Goal: Information Seeking & Learning: Learn about a topic

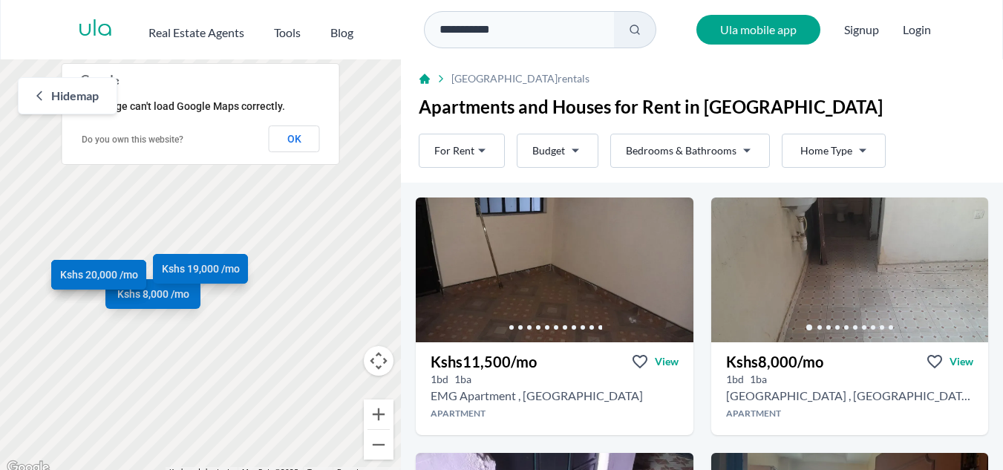
click at [347, 208] on div "Kshs 11,500 /mo Kshs 8,000 /mo Kshs 11,500 /mo Kshs 13,000 /mo Kshs 15,000 /mo …" at bounding box center [200, 268] width 401 height 418
click at [661, 359] on span "View" at bounding box center [667, 361] width 24 height 15
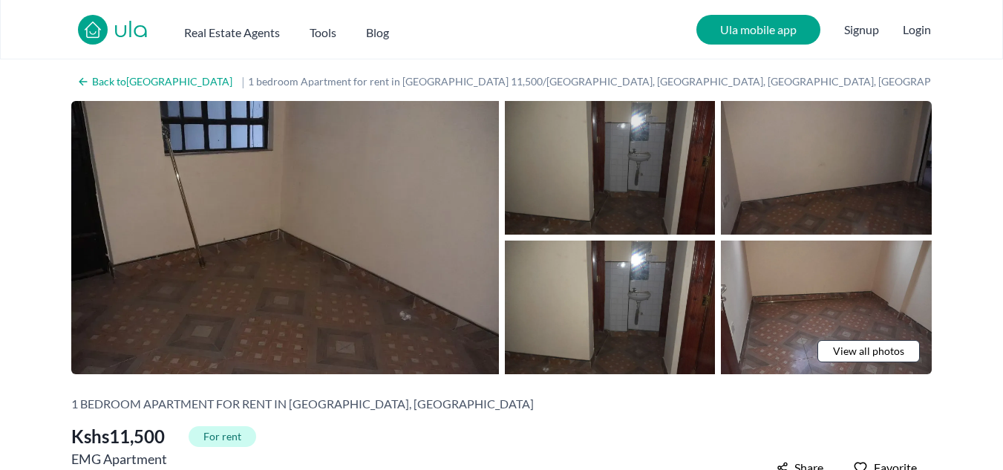
click at [650, 184] on img at bounding box center [610, 168] width 211 height 134
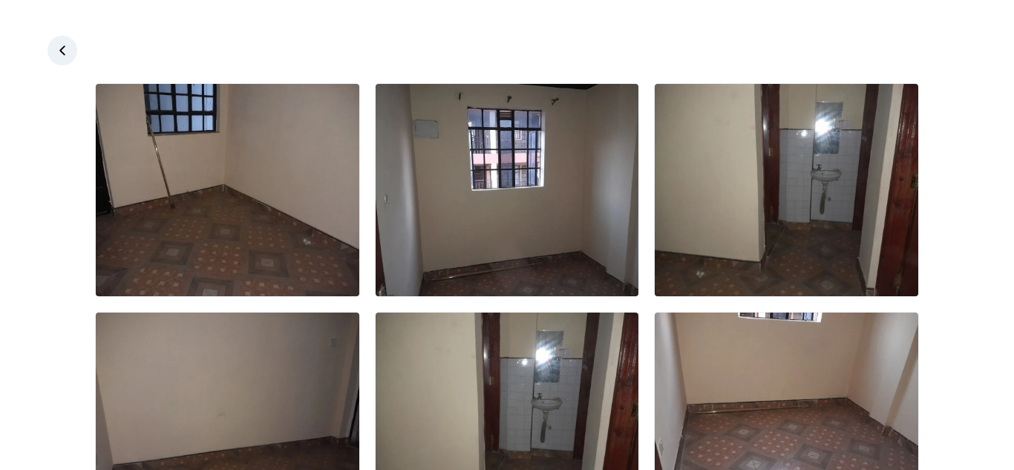
click at [61, 53] on icon at bounding box center [62, 50] width 15 height 15
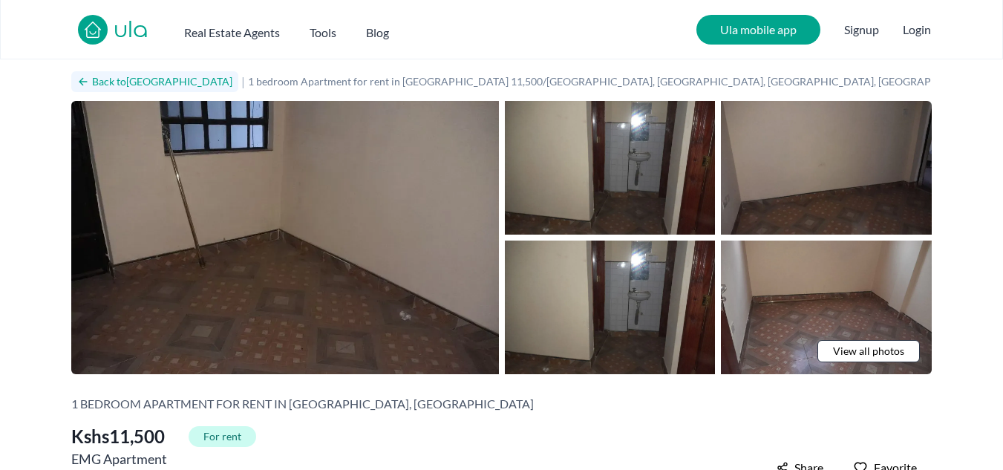
click at [82, 77] on icon at bounding box center [83, 82] width 12 height 12
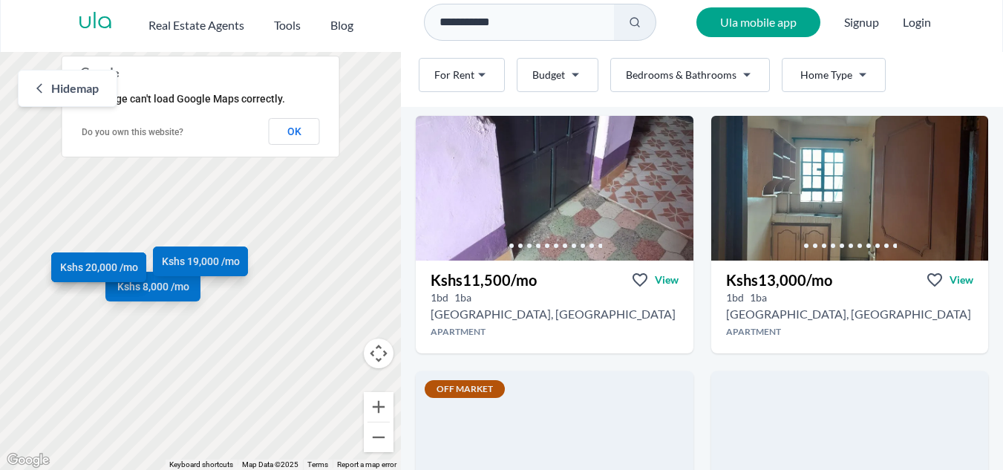
scroll to position [323, 0]
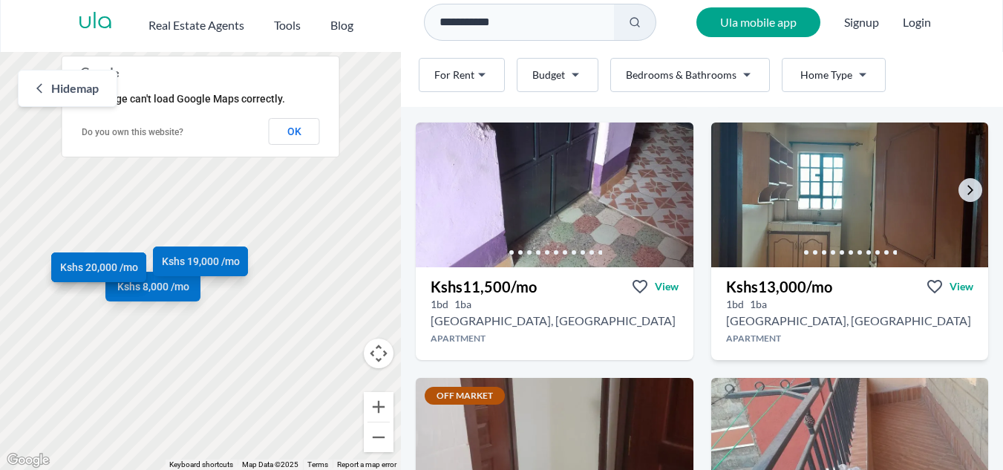
click at [906, 144] on img at bounding box center [849, 195] width 291 height 152
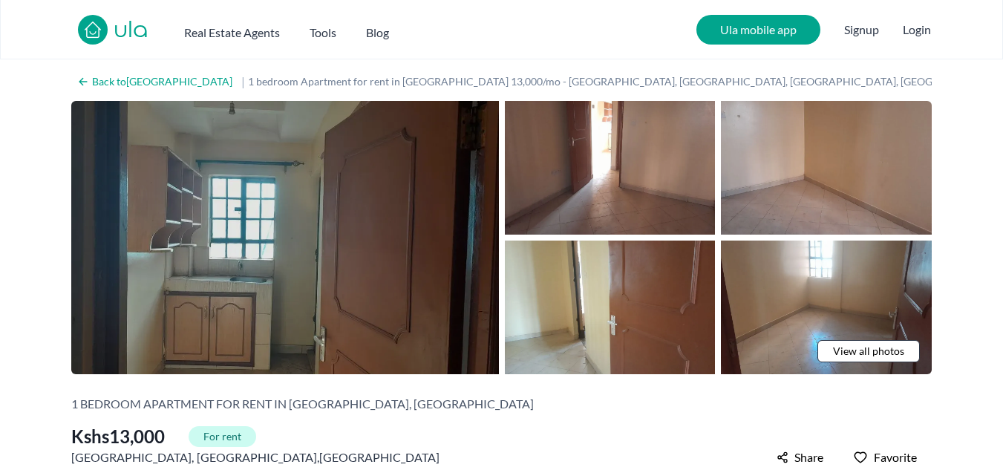
click at [457, 262] on img at bounding box center [285, 237] width 428 height 273
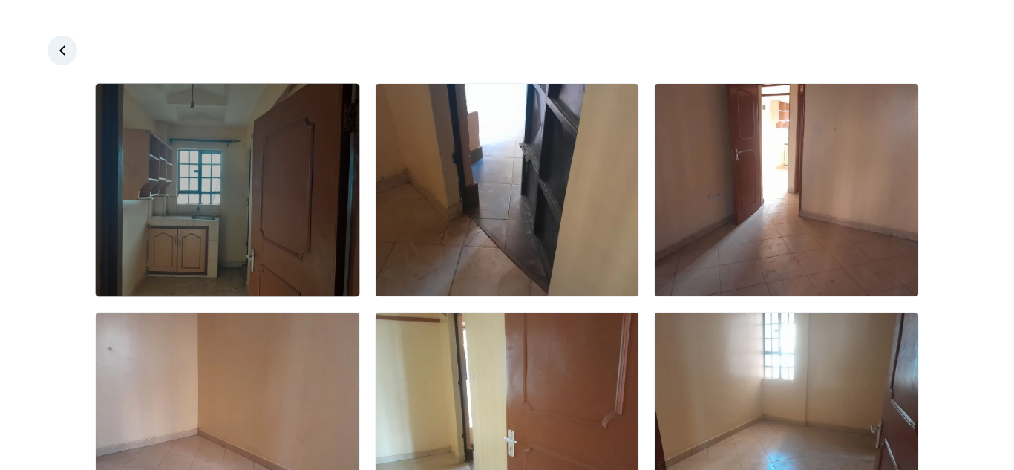
click at [293, 235] on img at bounding box center [228, 190] width 264 height 212
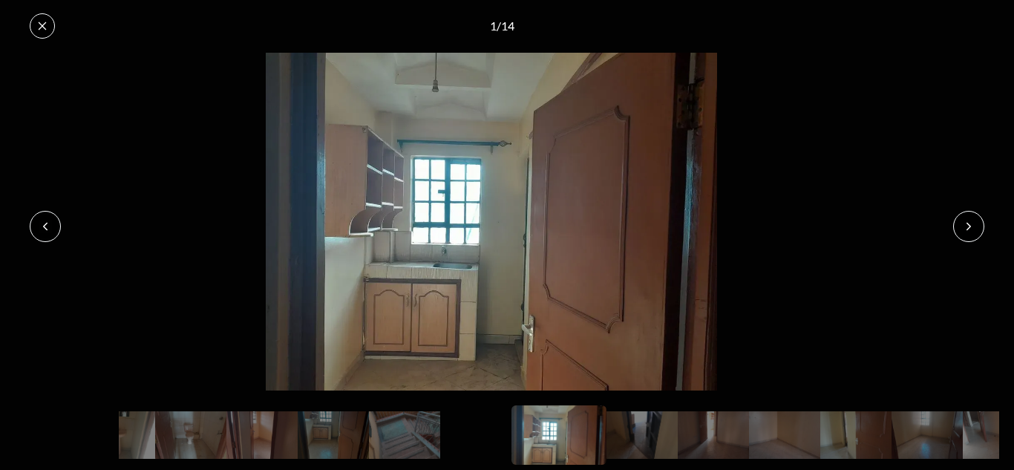
click at [973, 235] on button at bounding box center [968, 226] width 31 height 31
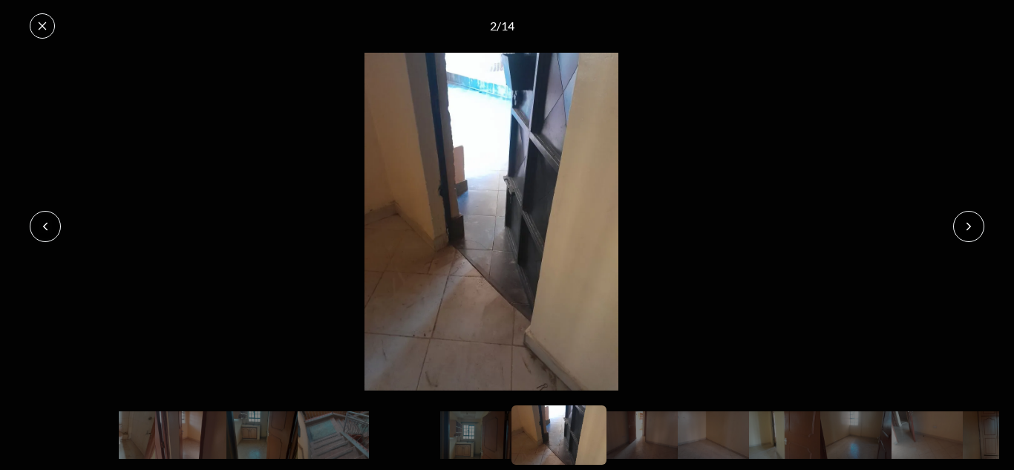
click at [973, 235] on button at bounding box center [968, 226] width 31 height 31
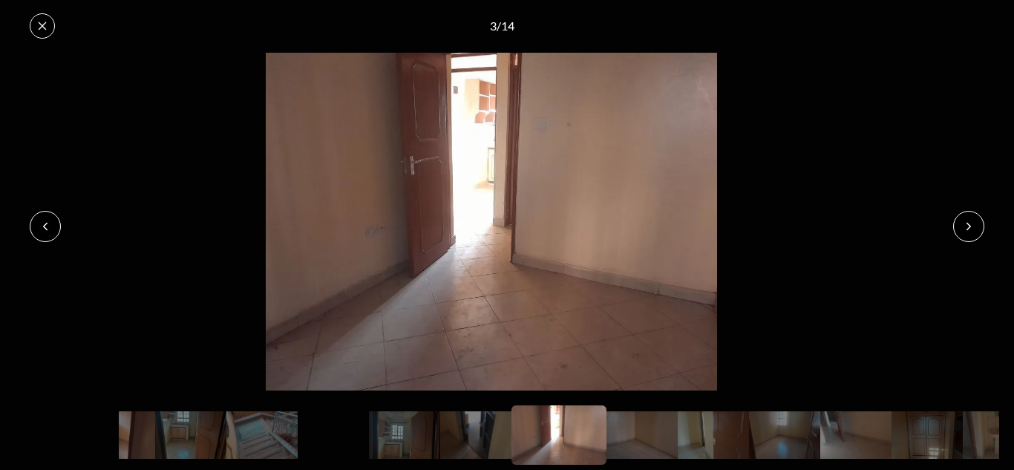
click at [973, 235] on button at bounding box center [968, 226] width 31 height 31
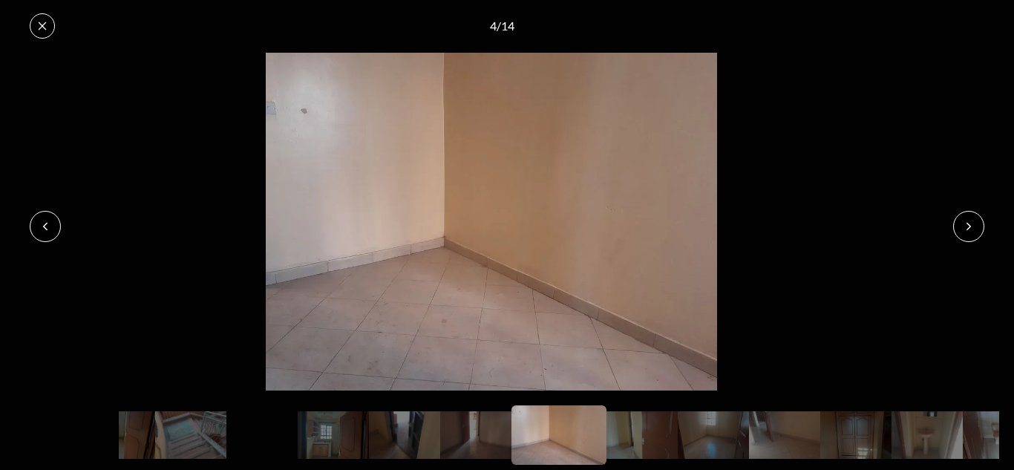
click at [973, 235] on button at bounding box center [968, 226] width 31 height 31
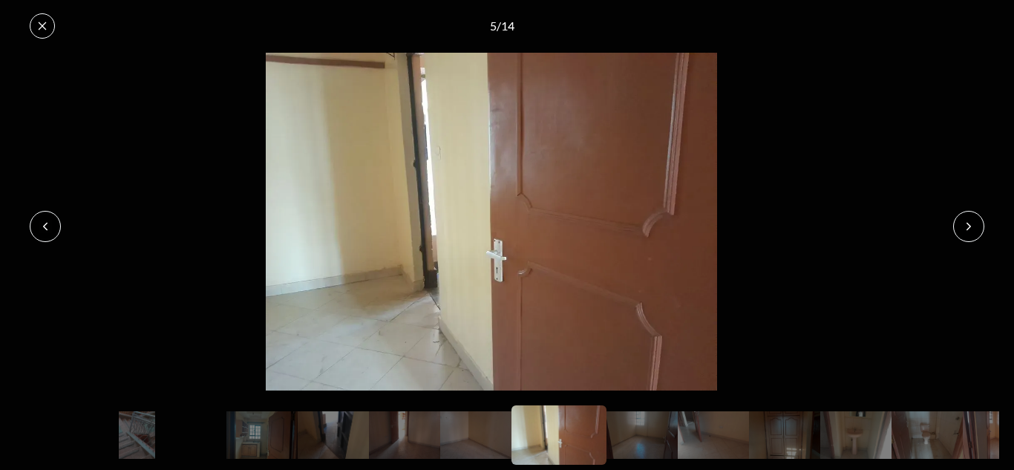
click at [973, 235] on button at bounding box center [968, 226] width 31 height 31
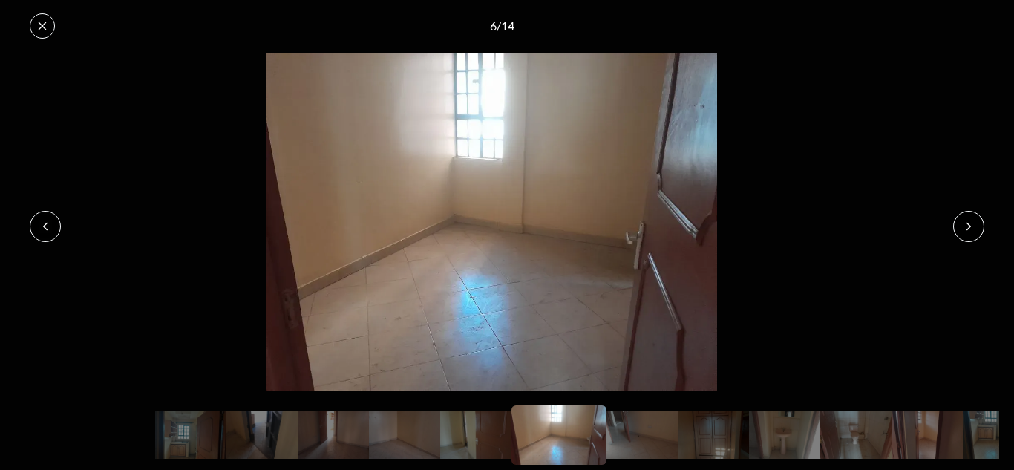
click at [973, 235] on button at bounding box center [968, 226] width 31 height 31
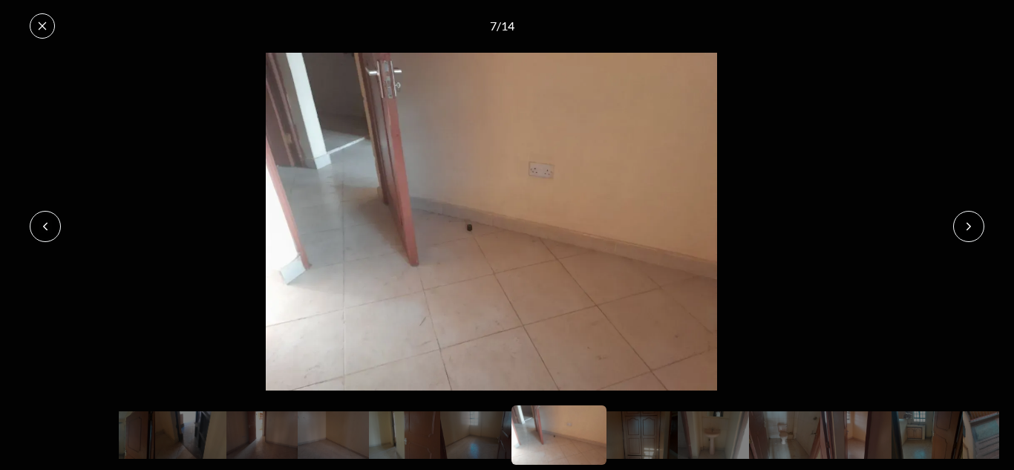
click at [973, 235] on button at bounding box center [968, 226] width 31 height 31
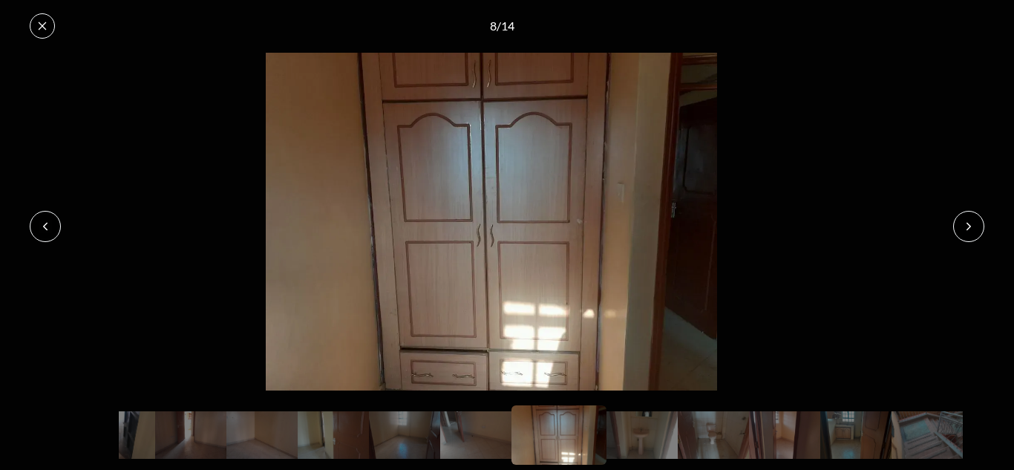
click at [973, 235] on button at bounding box center [968, 226] width 31 height 31
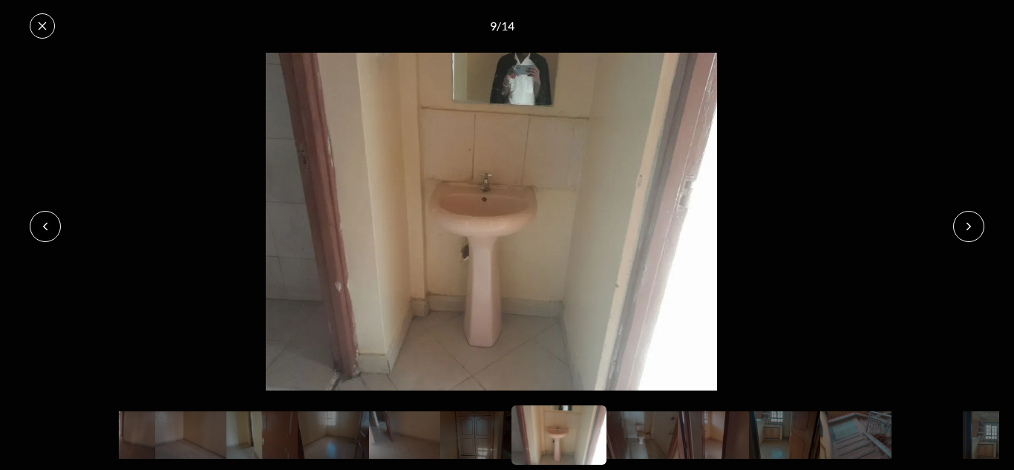
click at [973, 235] on button at bounding box center [968, 226] width 31 height 31
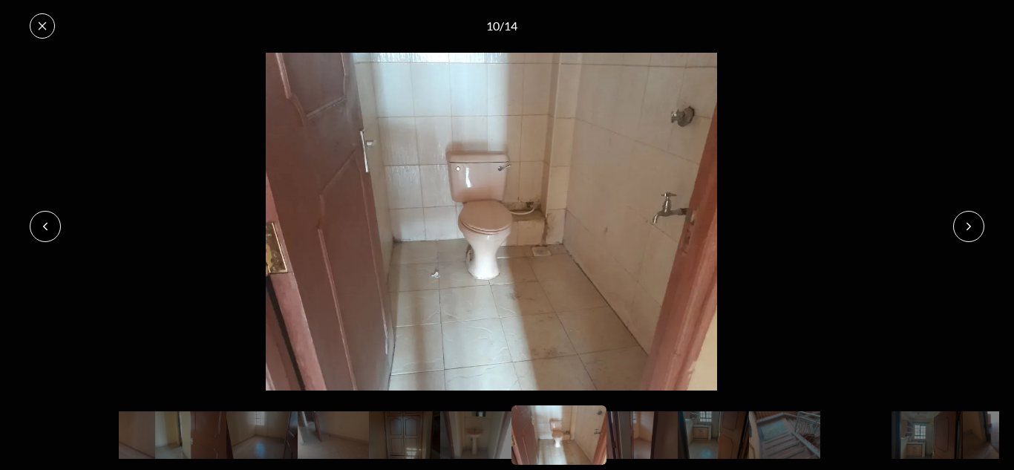
click at [973, 235] on button at bounding box center [968, 226] width 31 height 31
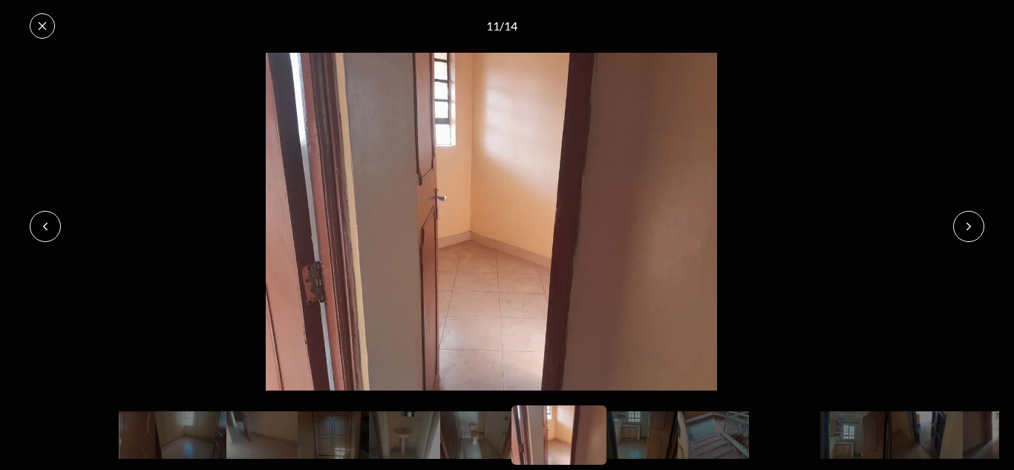
click at [973, 235] on button at bounding box center [968, 226] width 31 height 31
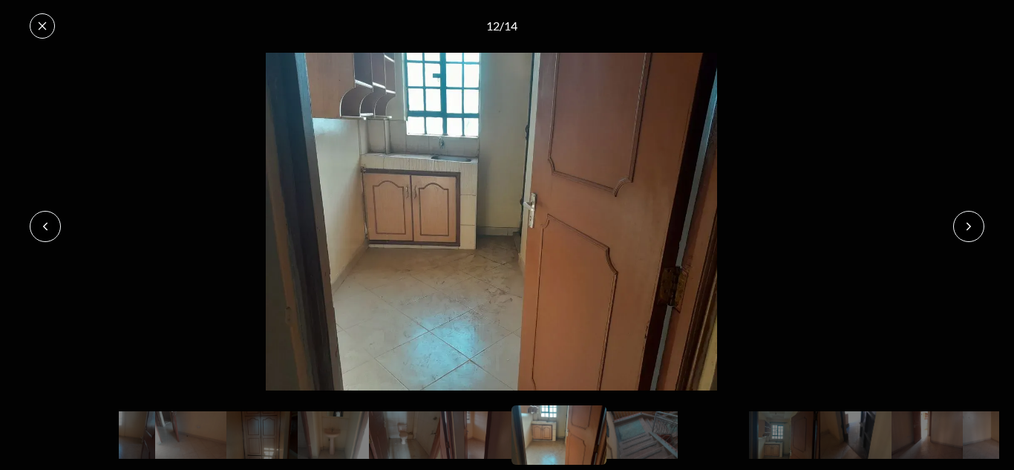
click at [973, 235] on button at bounding box center [968, 226] width 31 height 31
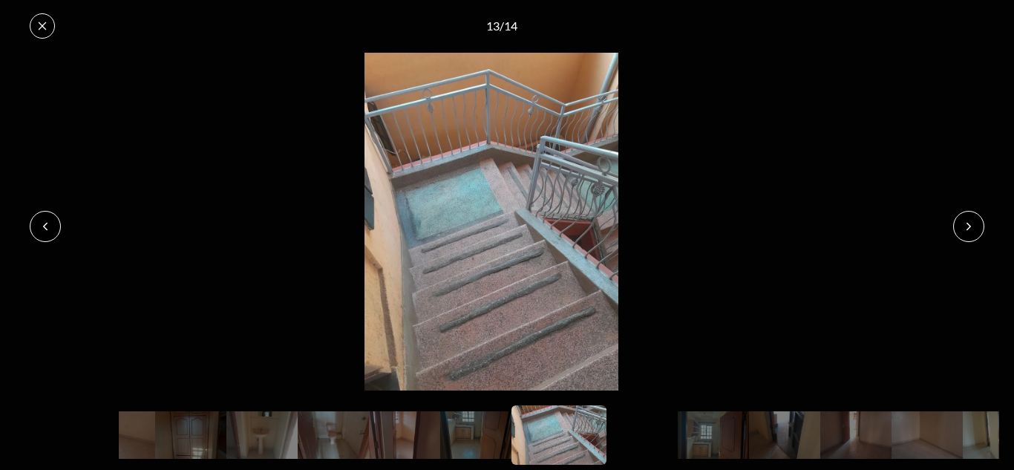
click at [973, 235] on button at bounding box center [968, 226] width 31 height 31
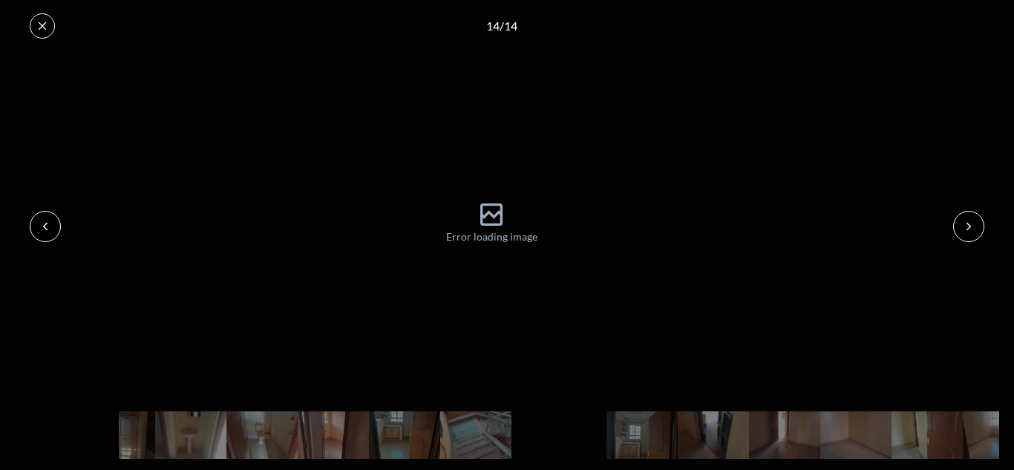
click at [973, 235] on button at bounding box center [968, 226] width 31 height 31
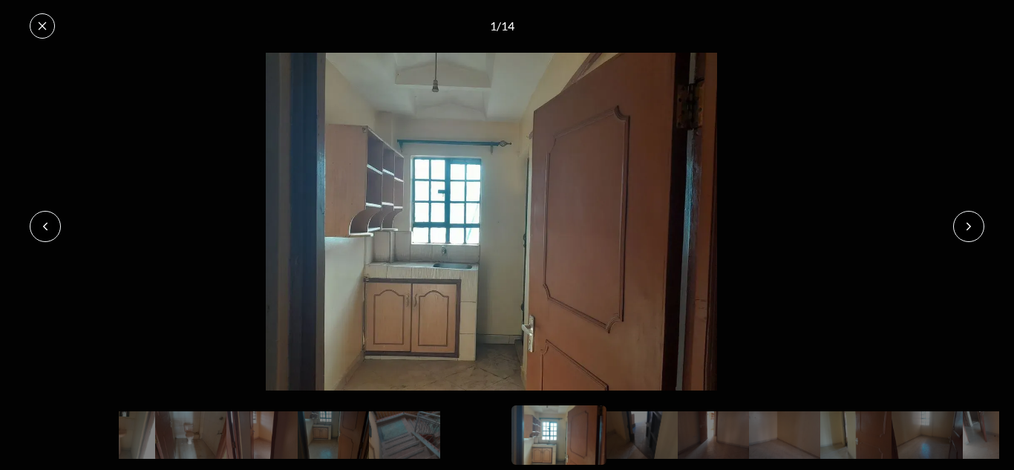
click at [973, 235] on button at bounding box center [968, 226] width 31 height 31
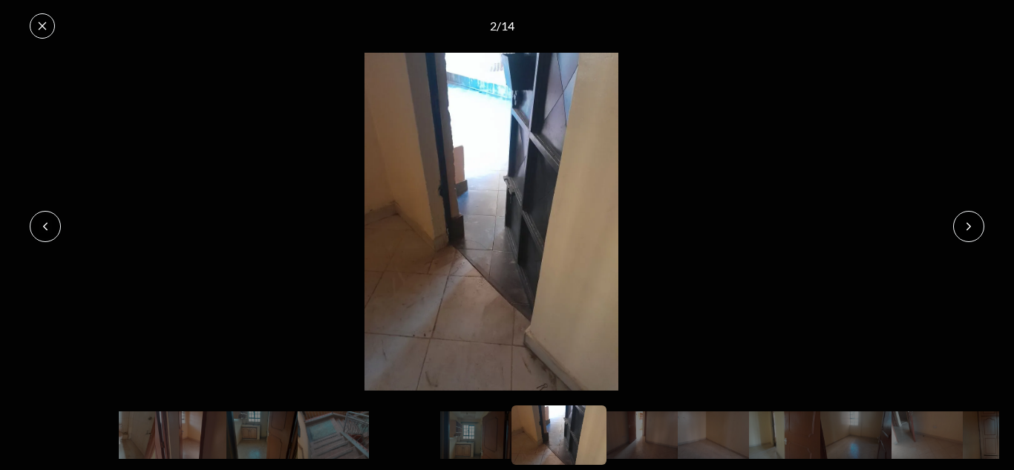
click at [973, 235] on button at bounding box center [968, 226] width 31 height 31
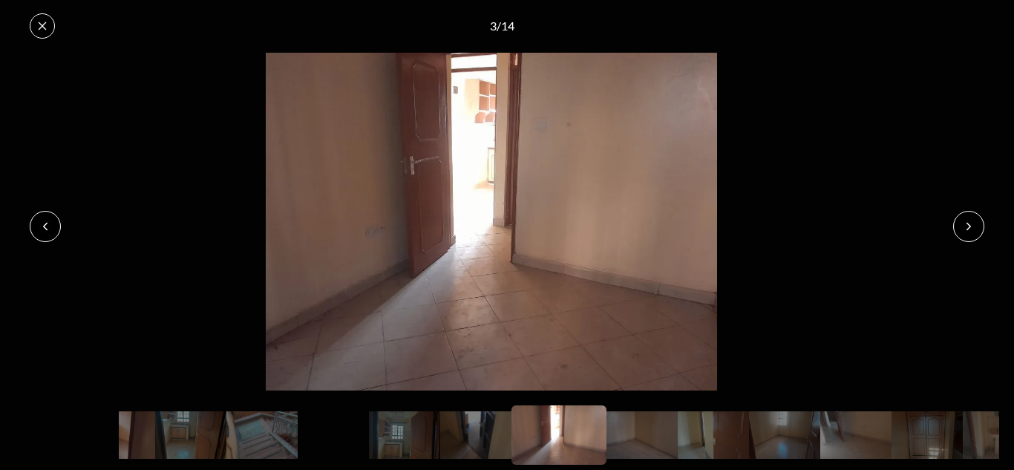
click at [973, 235] on button at bounding box center [968, 226] width 31 height 31
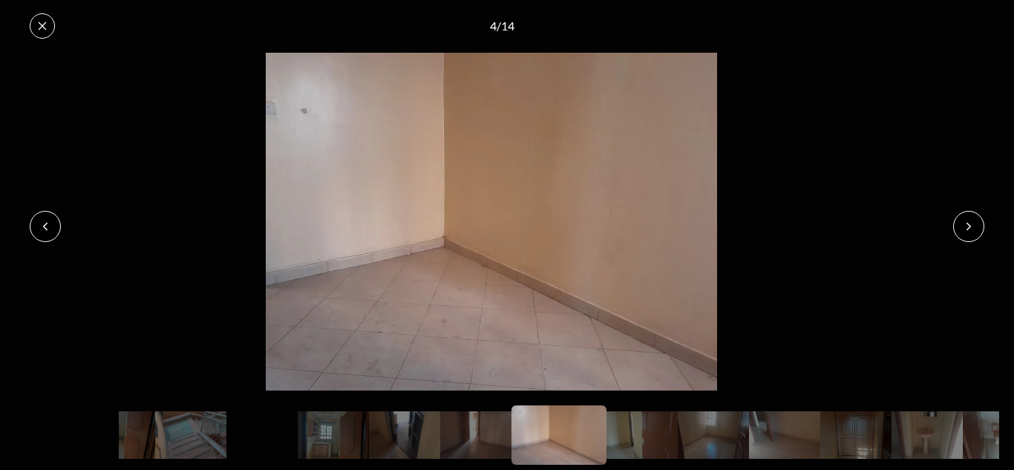
click at [973, 235] on button at bounding box center [968, 226] width 31 height 31
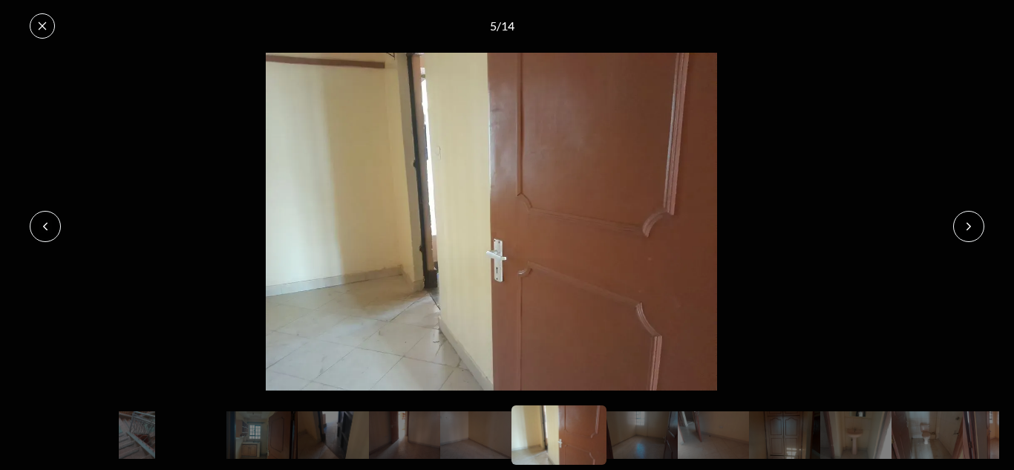
click at [973, 235] on button at bounding box center [968, 226] width 31 height 31
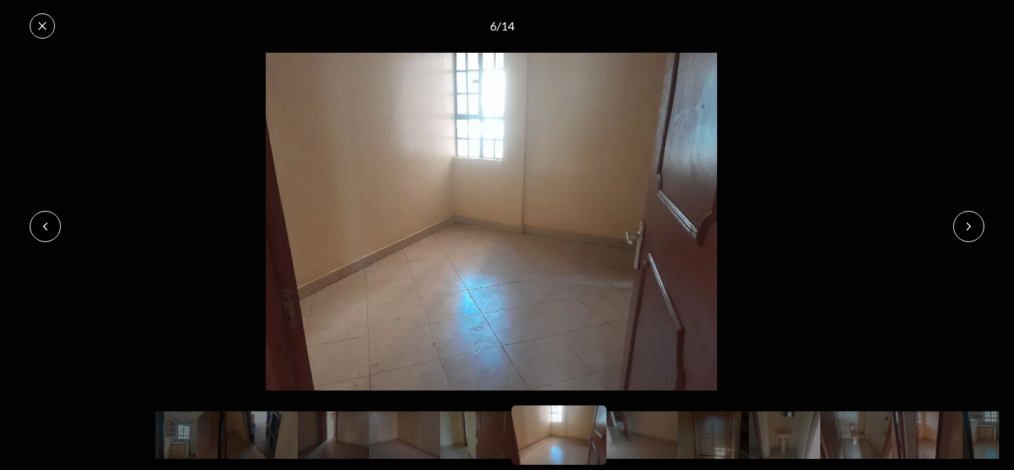
click at [973, 235] on button at bounding box center [968, 226] width 31 height 31
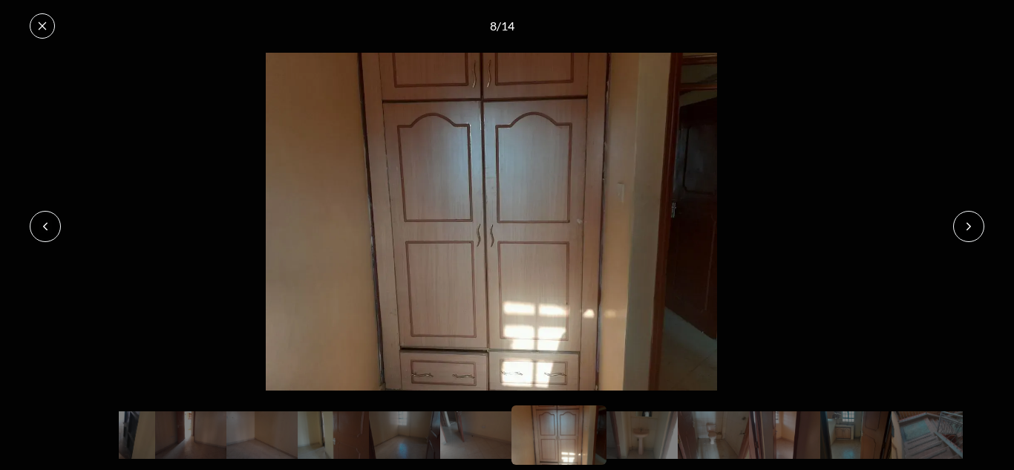
click at [973, 235] on button at bounding box center [968, 226] width 31 height 31
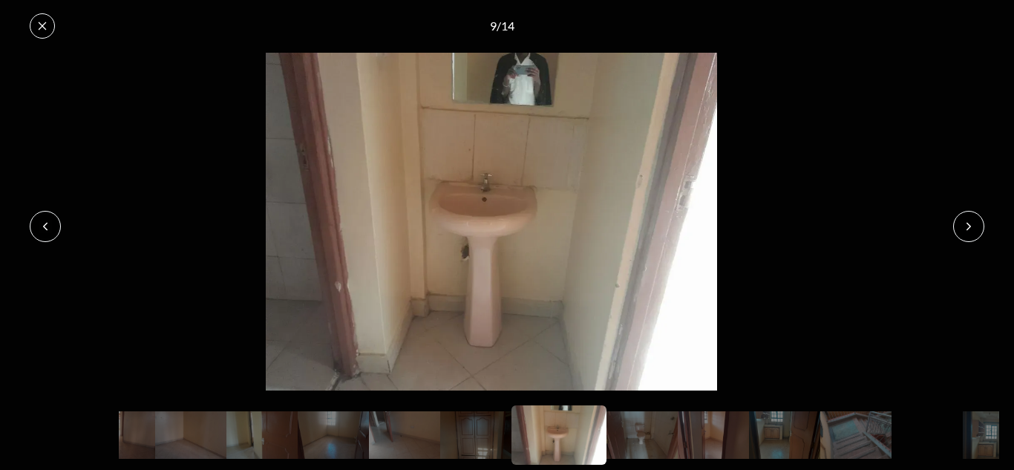
click at [973, 235] on button at bounding box center [968, 226] width 31 height 31
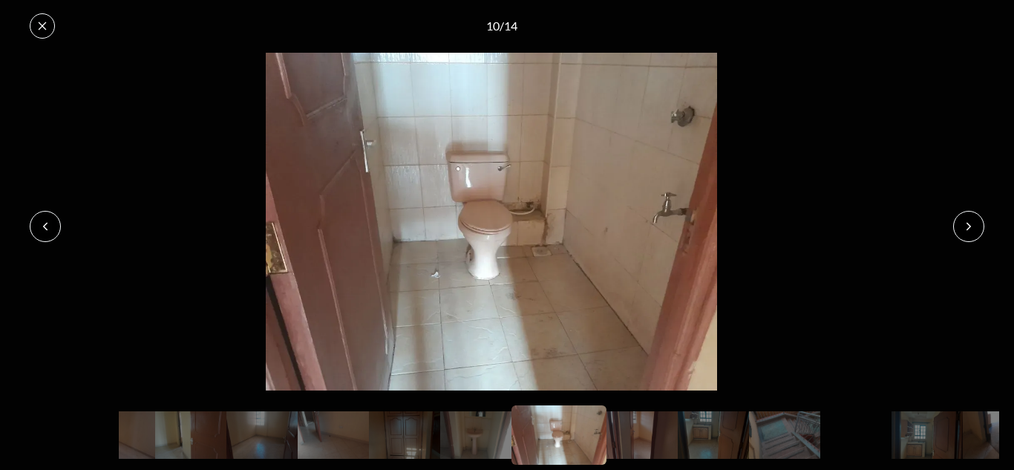
click at [973, 235] on button at bounding box center [968, 226] width 31 height 31
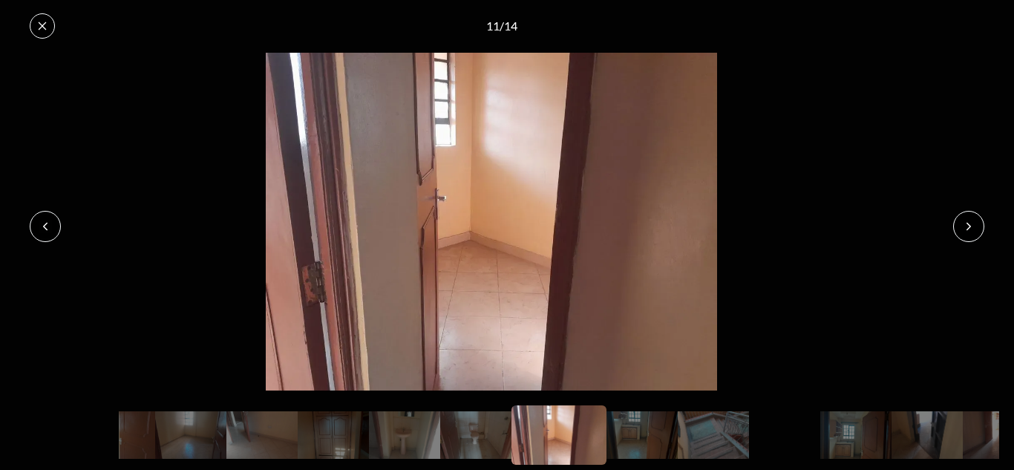
click at [973, 235] on button at bounding box center [968, 226] width 31 height 31
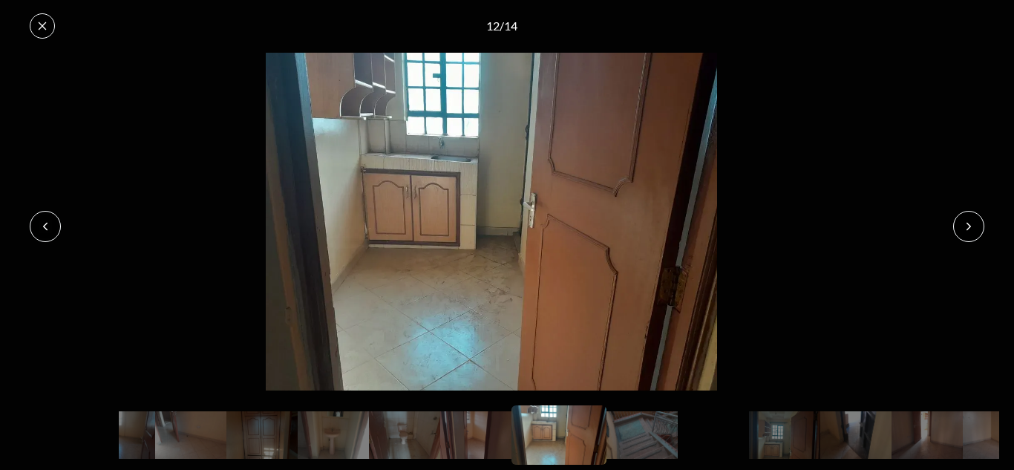
click at [973, 235] on button at bounding box center [968, 226] width 31 height 31
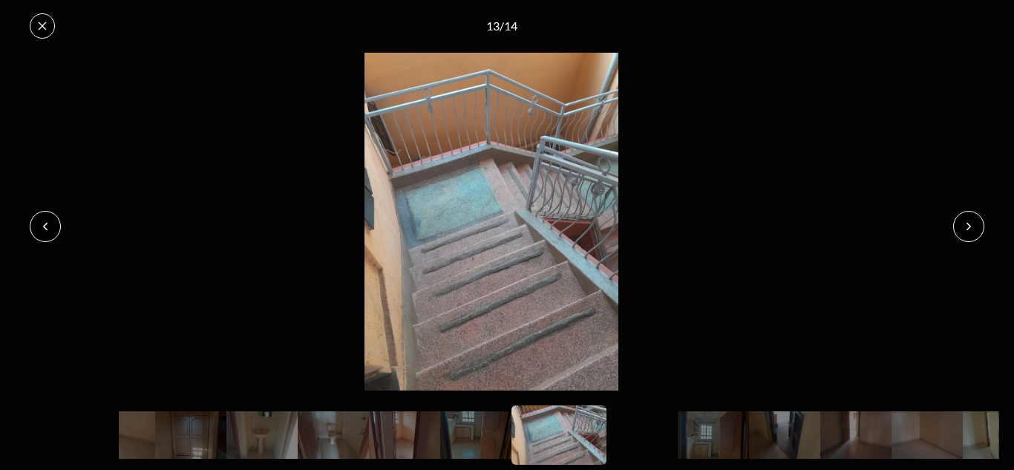
click at [38, 29] on icon at bounding box center [42, 26] width 12 height 12
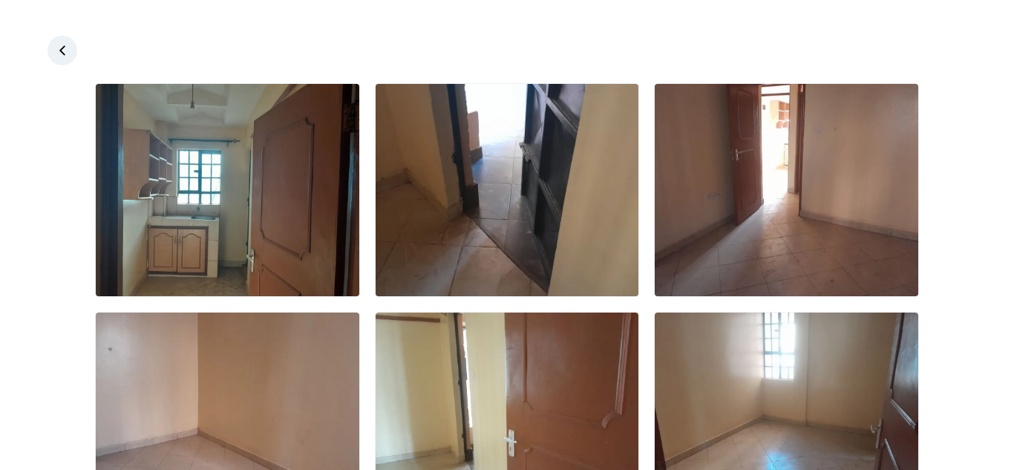
click at [62, 56] on icon at bounding box center [62, 50] width 15 height 15
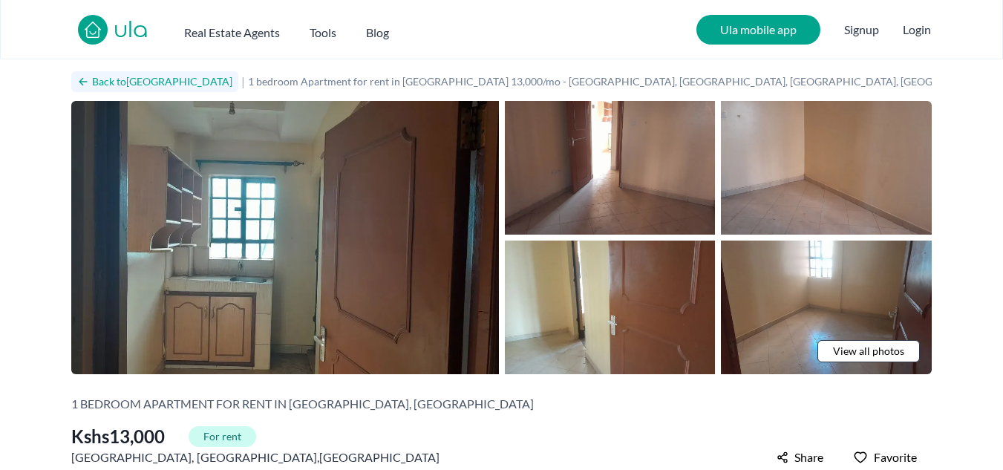
click at [88, 84] on icon at bounding box center [83, 82] width 12 height 12
